Goal: Task Accomplishment & Management: Manage account settings

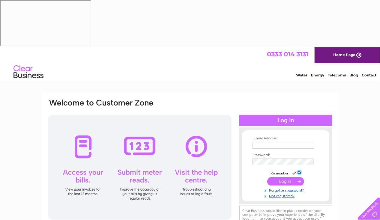
type input "info@interiormotivesnw.com"
click at [289, 177] on input "submit" at bounding box center [285, 181] width 37 height 8
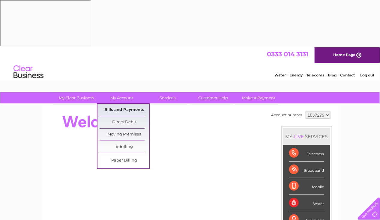
click at [131, 104] on link "Bills and Payments" at bounding box center [125, 110] width 50 height 12
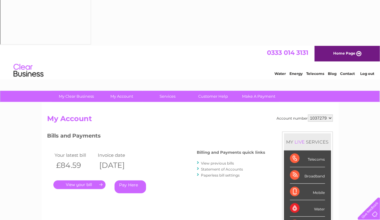
scroll to position [4, 0]
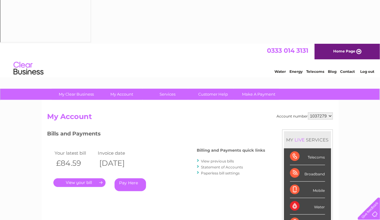
click at [86, 179] on link "." at bounding box center [79, 183] width 52 height 9
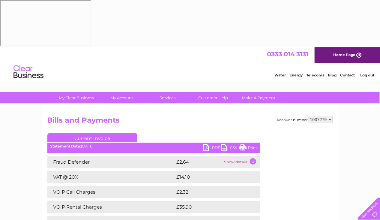
click at [214, 144] on link "PDF" at bounding box center [212, 148] width 18 height 9
